Goal: Information Seeking & Learning: Learn about a topic

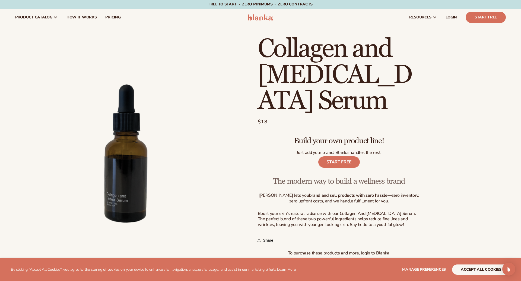
click at [253, 20] on img at bounding box center [261, 17] width 26 height 7
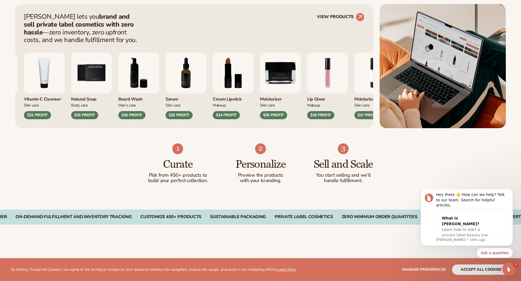
scroll to position [304, 0]
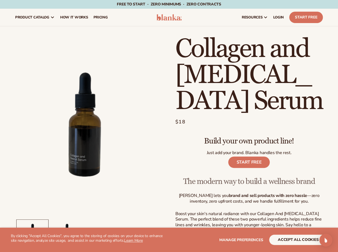
click at [168, 28] on product-info "Skip to product information Open media 1 in modal Open media 2 in modal 1 / of …" at bounding box center [169, 145] width 338 height 239
click at [166, 16] on img at bounding box center [169, 17] width 25 height 7
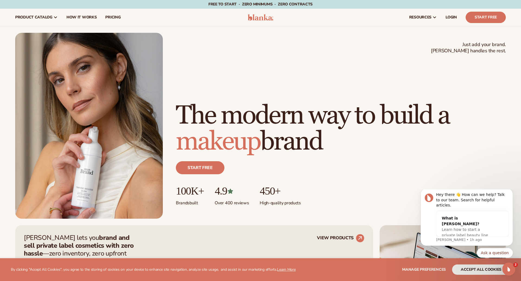
click at [262, 18] on img at bounding box center [261, 17] width 26 height 7
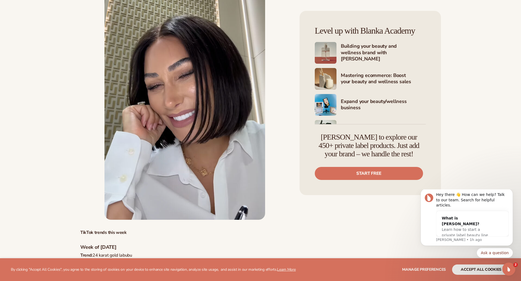
scroll to position [26, 0]
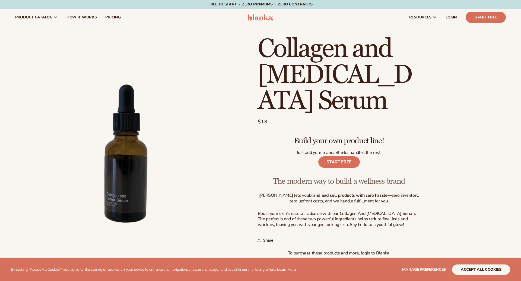
click at [261, 17] on img at bounding box center [261, 17] width 26 height 7
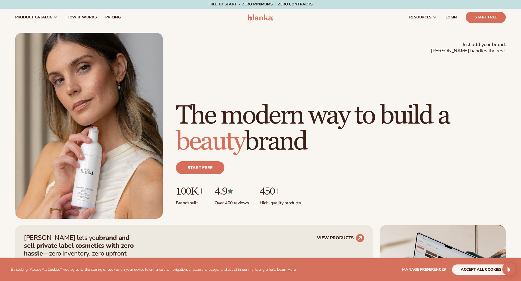
click at [252, 18] on img at bounding box center [261, 17] width 26 height 7
